Goal: Information Seeking & Learning: Learn about a topic

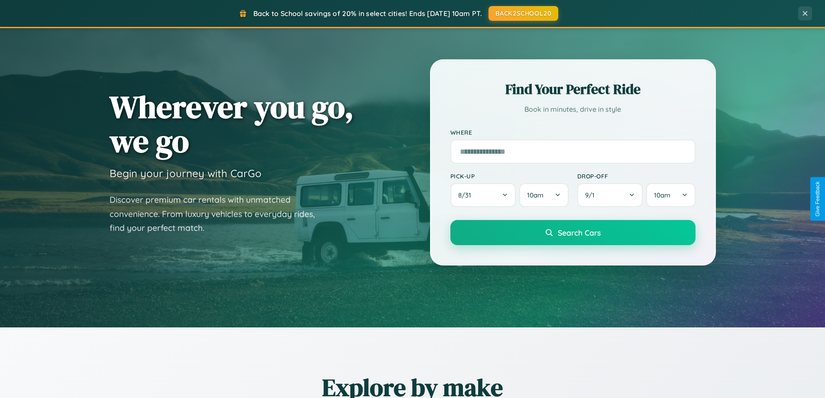
scroll to position [373, 0]
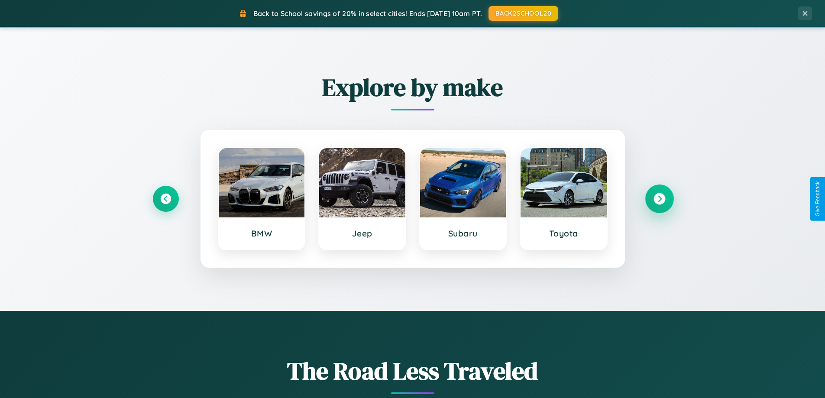
click at [659, 199] on icon at bounding box center [659, 199] width 12 height 12
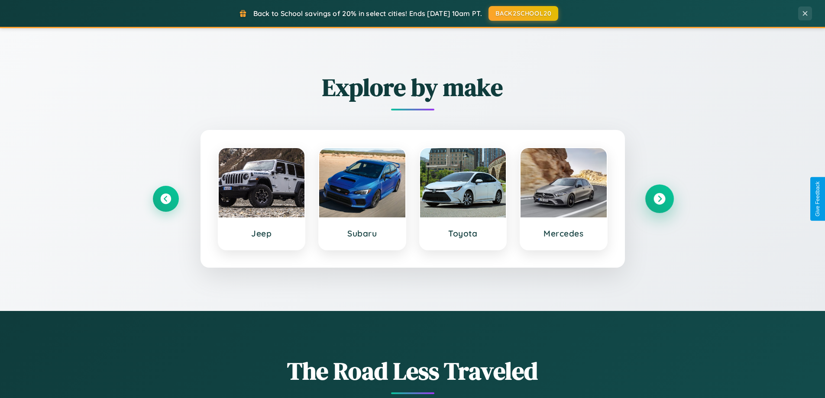
click at [659, 199] on icon at bounding box center [659, 199] width 12 height 12
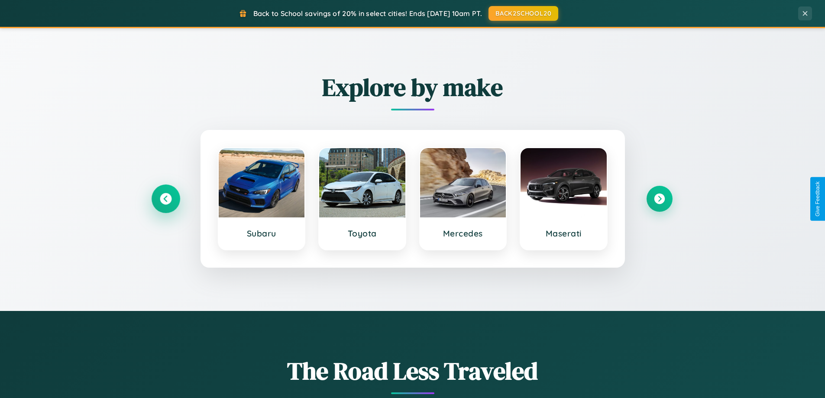
click at [165, 199] on icon at bounding box center [166, 199] width 12 height 12
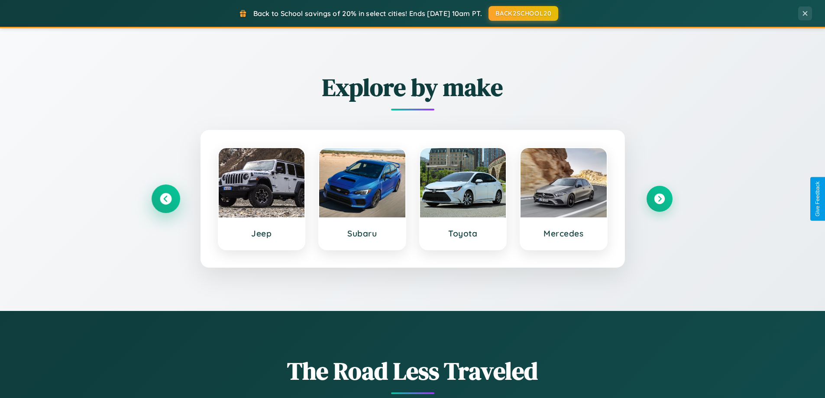
click at [165, 199] on icon at bounding box center [166, 199] width 12 height 12
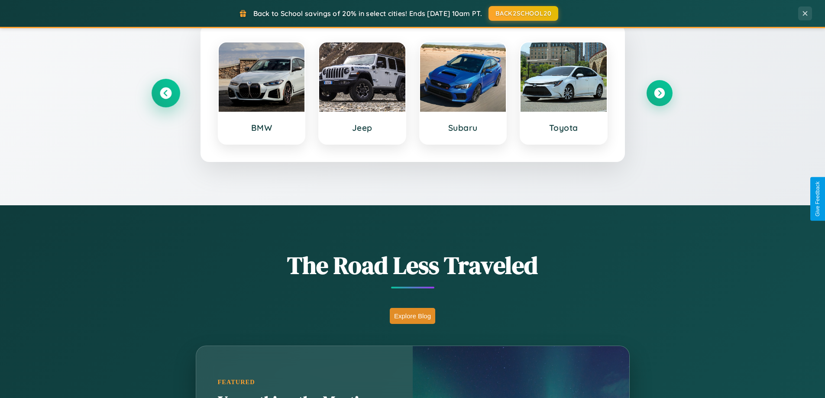
scroll to position [596, 0]
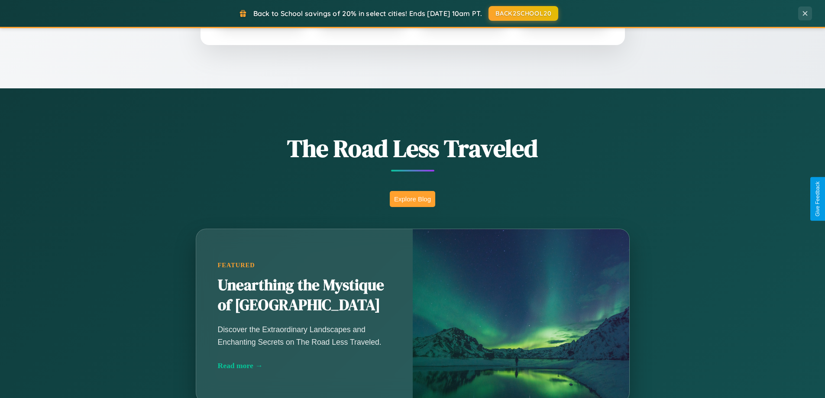
click at [412, 199] on button "Explore Blog" at bounding box center [412, 199] width 45 height 16
